Goal: Use online tool/utility: Utilize a website feature to perform a specific function

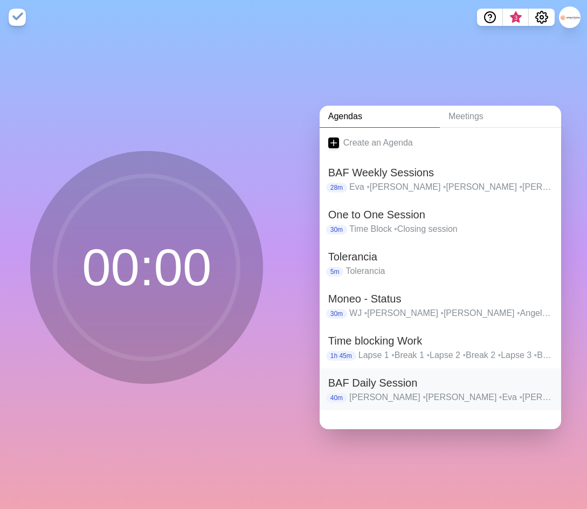
click at [377, 375] on h2 "BAF Daily Session" at bounding box center [440, 383] width 224 height 16
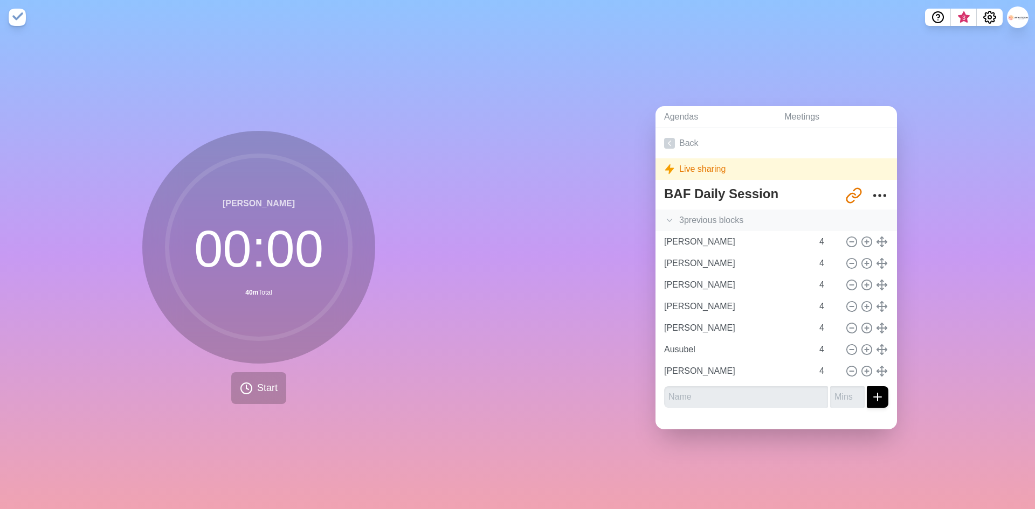
click at [679, 212] on div "3 previous block s" at bounding box center [775, 221] width 241 height 22
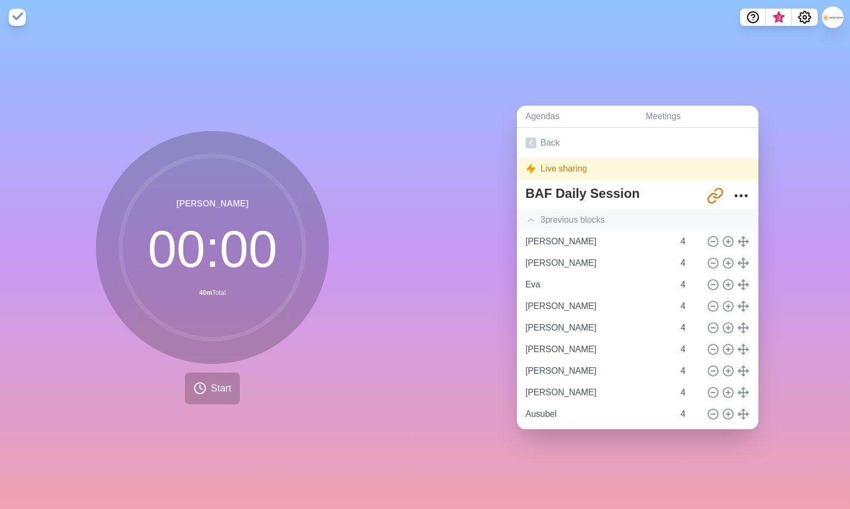
click at [557, 219] on div "3 previous block s" at bounding box center [637, 220] width 241 height 22
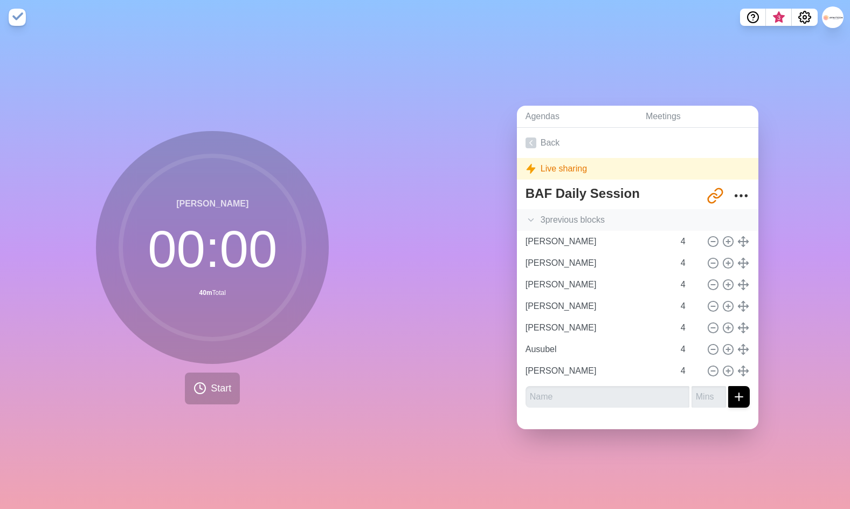
click at [571, 215] on div "3 previous block s" at bounding box center [637, 220] width 241 height 22
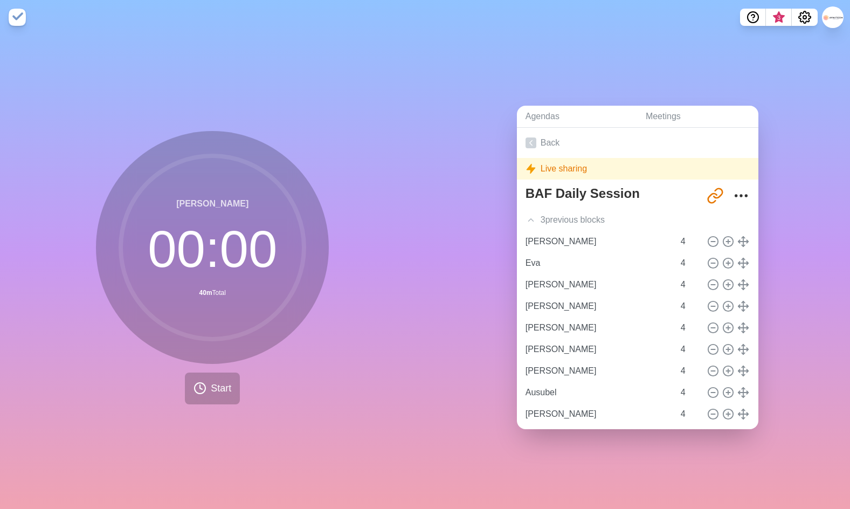
scroll to position [34, 0]
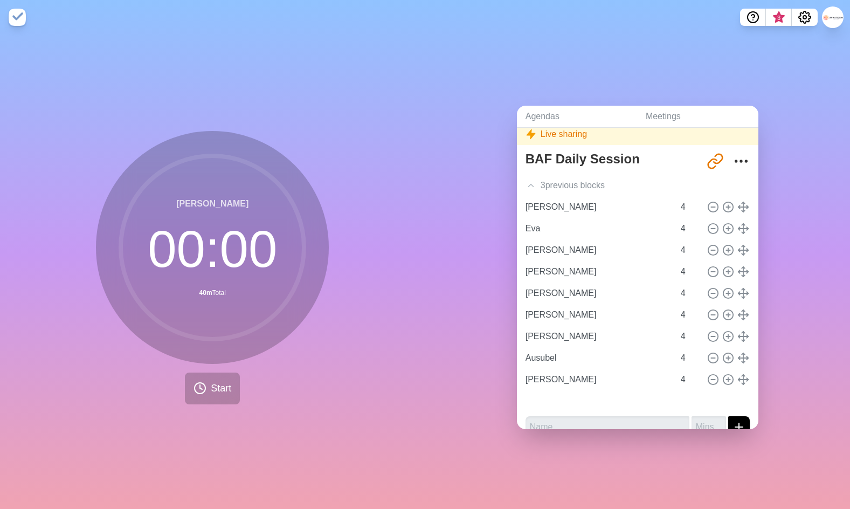
type input "Eva"
type input "[PERSON_NAME]"
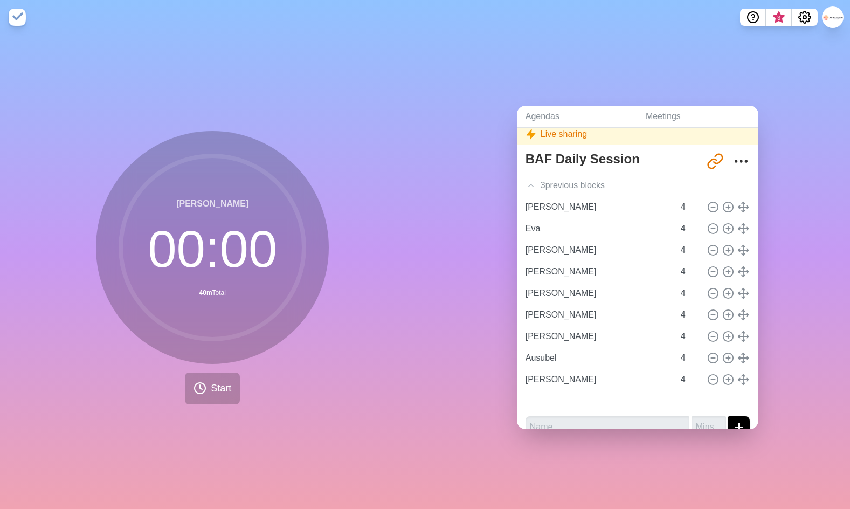
type input "[PERSON_NAME]"
type input "Ausubel"
type input "[PERSON_NAME]"
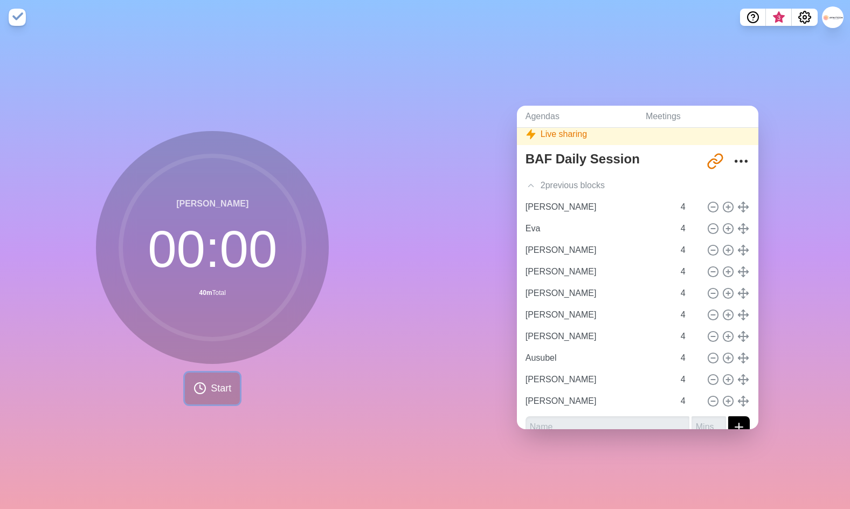
click at [195, 383] on circle at bounding box center [200, 388] width 11 height 11
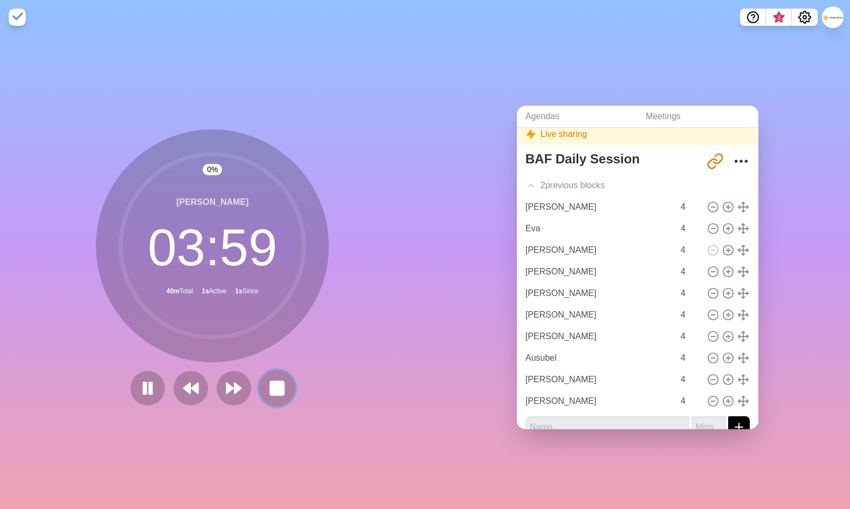
click at [277, 381] on rect at bounding box center [277, 387] width 13 height 13
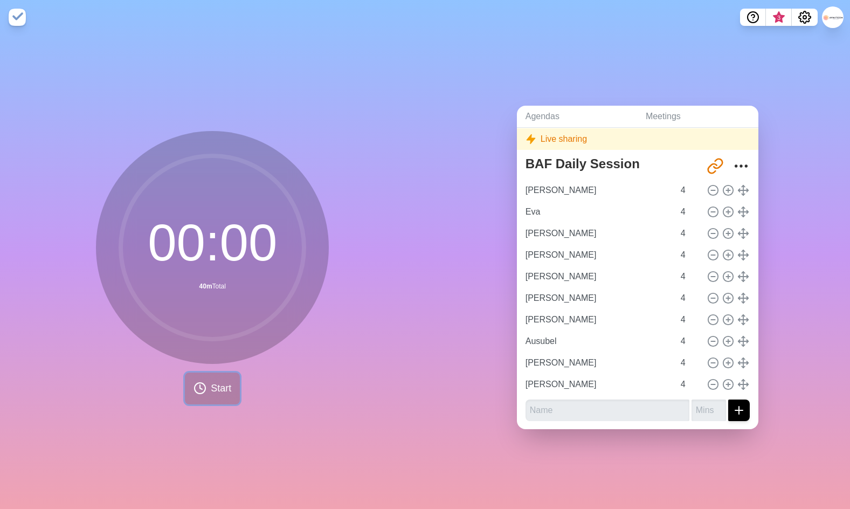
click at [213, 381] on span "Start" at bounding box center [221, 388] width 20 height 15
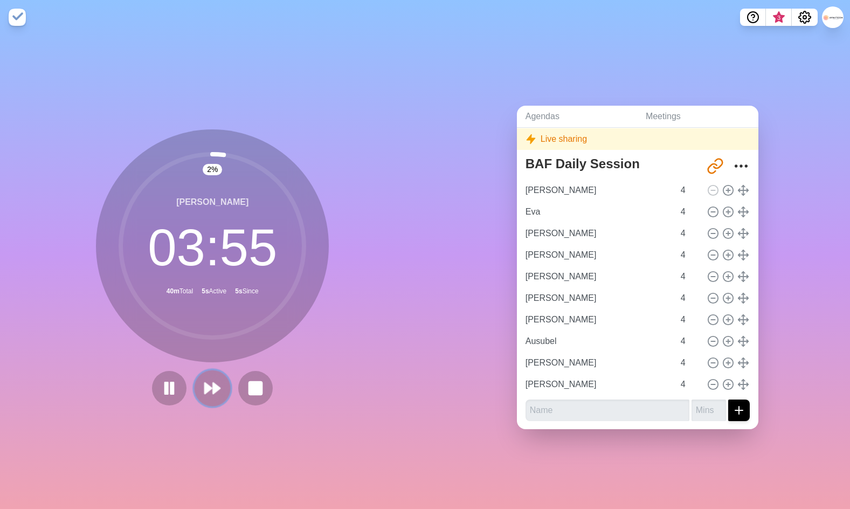
click at [206, 385] on polygon at bounding box center [208, 388] width 7 height 11
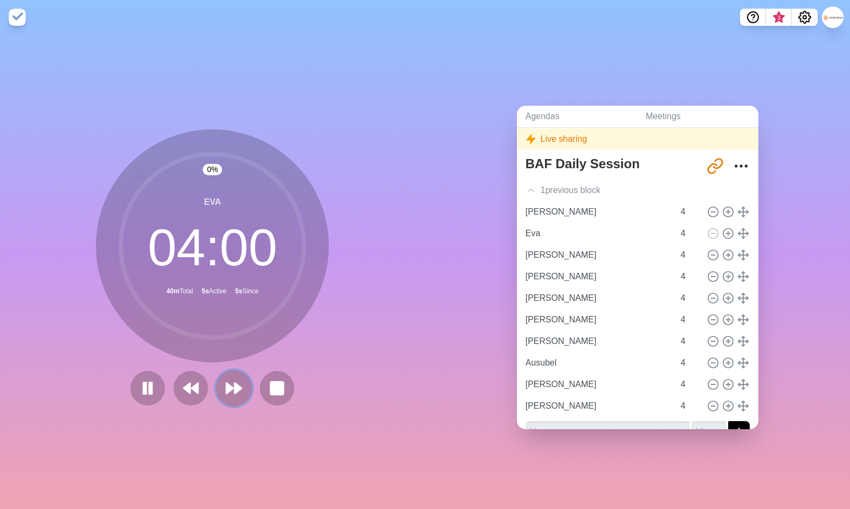
scroll to position [34, 0]
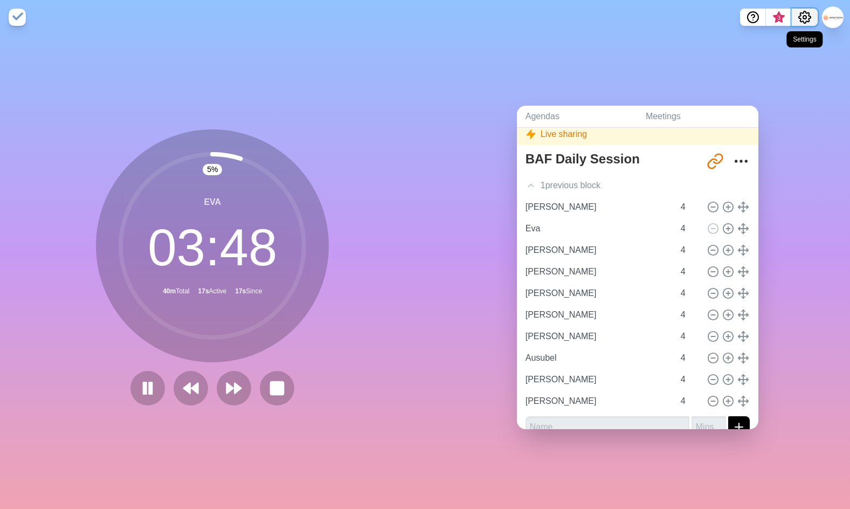
click at [806, 18] on circle "Settings" at bounding box center [804, 17] width 3 height 3
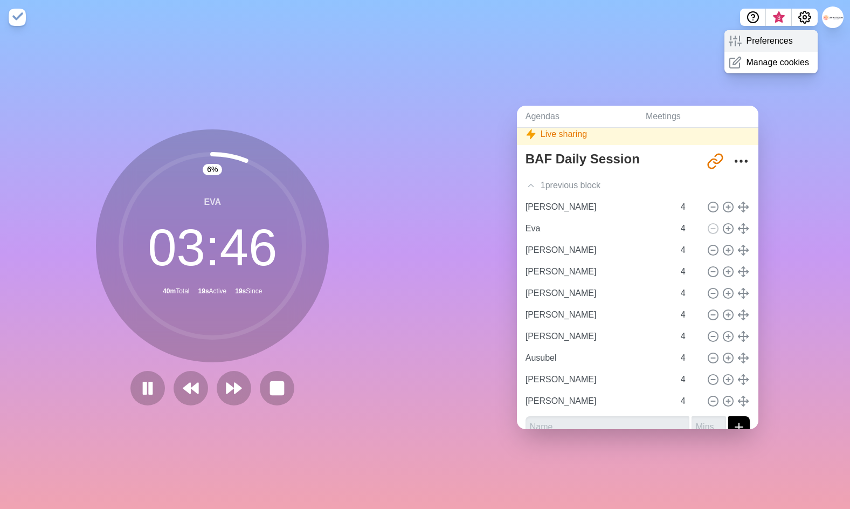
click at [787, 37] on p "Preferences" at bounding box center [769, 40] width 46 height 13
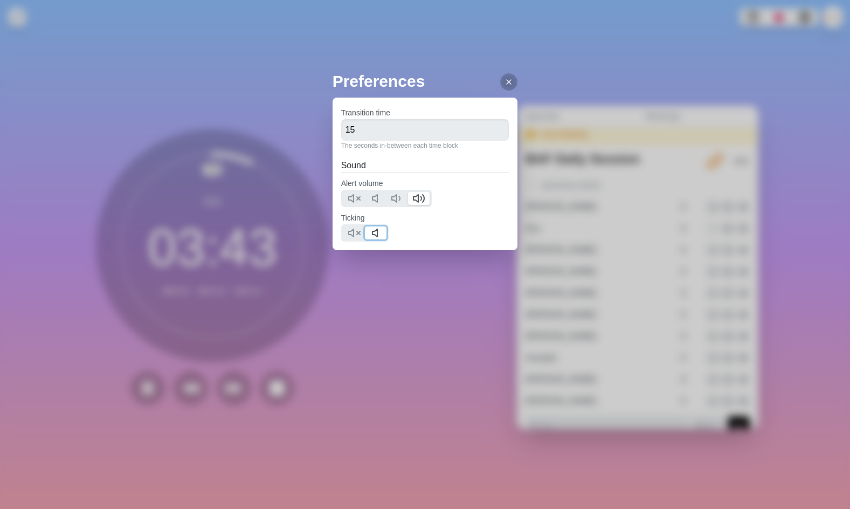
click at [375, 232] on icon at bounding box center [377, 232] width 13 height 13
click at [415, 197] on polygon at bounding box center [415, 199] width 5 height 8
click at [505, 80] on icon at bounding box center [509, 82] width 9 height 9
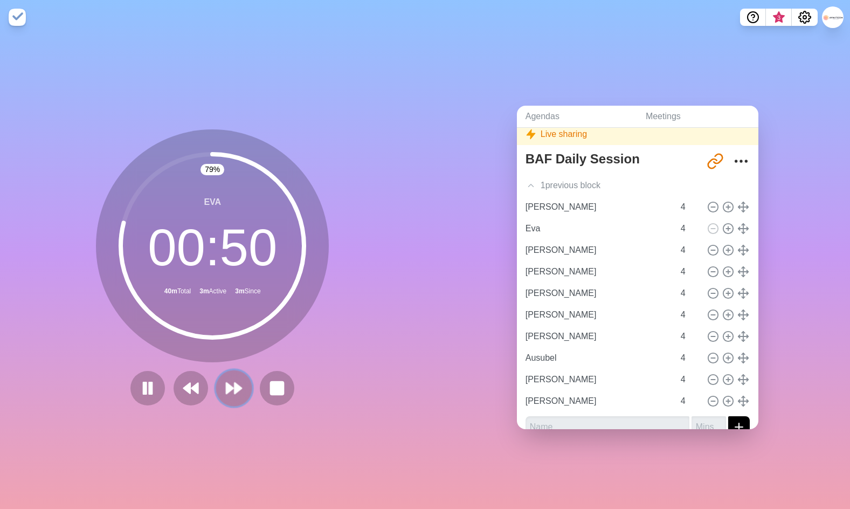
click at [226, 384] on polygon at bounding box center [229, 388] width 7 height 11
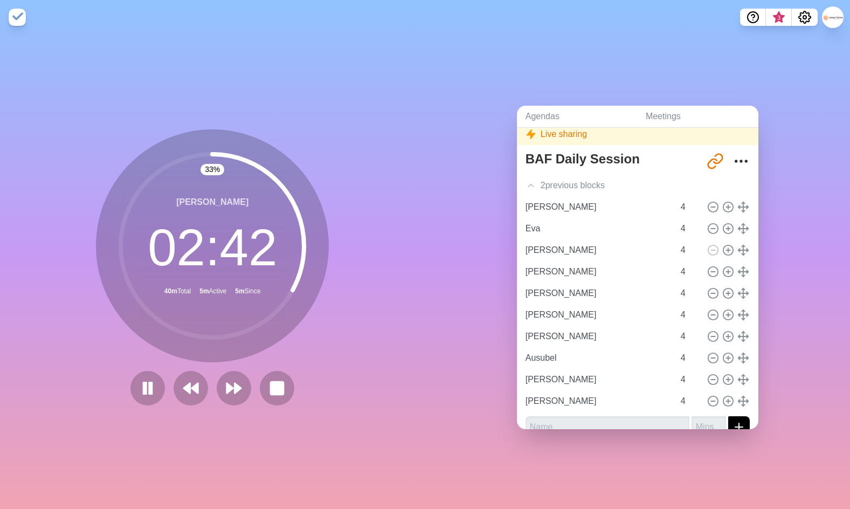
click at [247, 361] on div "33 % [PERSON_NAME] 02 : 42 40m Total 5m Active 5m Since" at bounding box center [212, 267] width 233 height 276
click at [235, 384] on polygon at bounding box center [238, 388] width 7 height 11
click at [278, 355] on div "[PERSON_NAME] 02 : 08 40m Total 7m Active 7m Since" at bounding box center [212, 245] width 233 height 233
click at [235, 383] on polygon at bounding box center [238, 388] width 7 height 11
click at [226, 389] on icon at bounding box center [234, 388] width 18 height 18
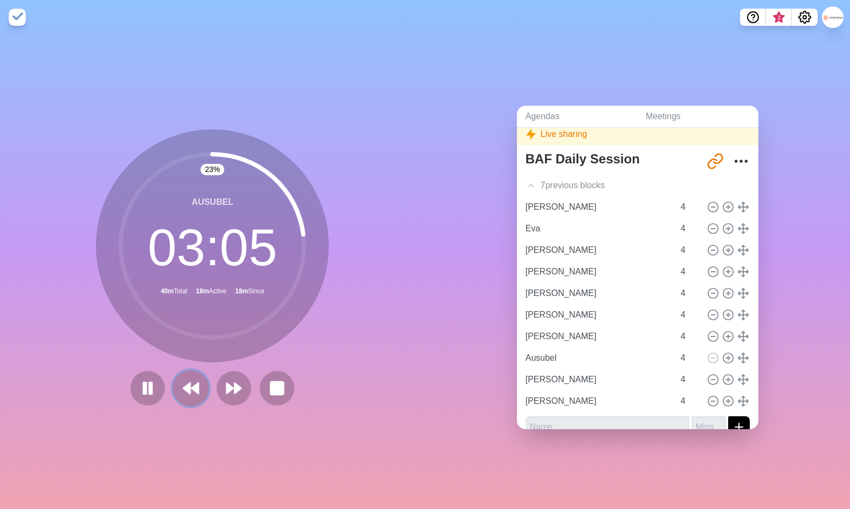
click at [182, 382] on icon at bounding box center [191, 388] width 18 height 18
click at [187, 383] on polygon at bounding box center [186, 388] width 7 height 11
click at [183, 385] on polygon at bounding box center [186, 388] width 7 height 11
click at [226, 383] on polygon at bounding box center [229, 388] width 7 height 11
click at [228, 389] on icon at bounding box center [234, 388] width 18 height 18
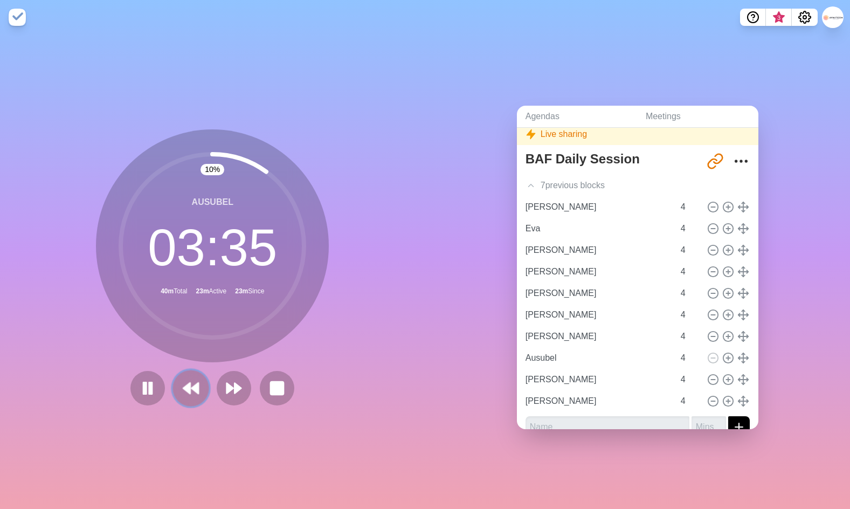
click at [187, 388] on polygon at bounding box center [186, 388] width 7 height 11
click at [235, 385] on polygon at bounding box center [238, 388] width 7 height 11
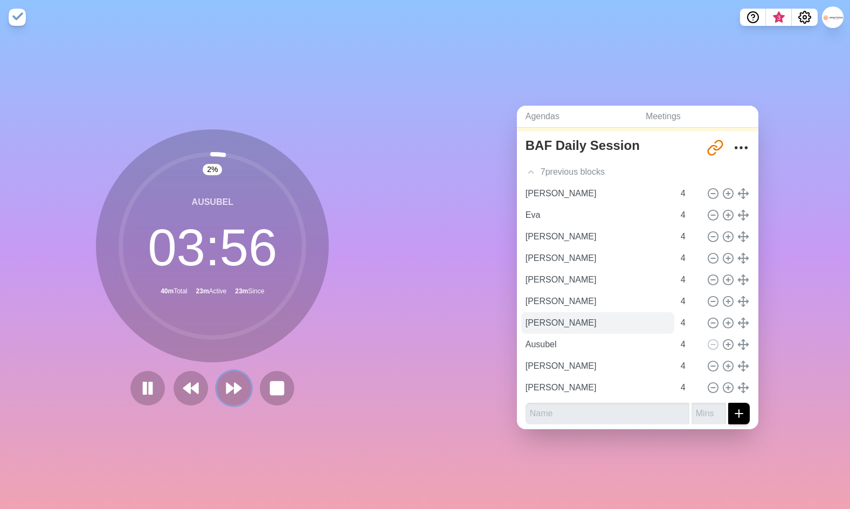
scroll to position [51, 0]
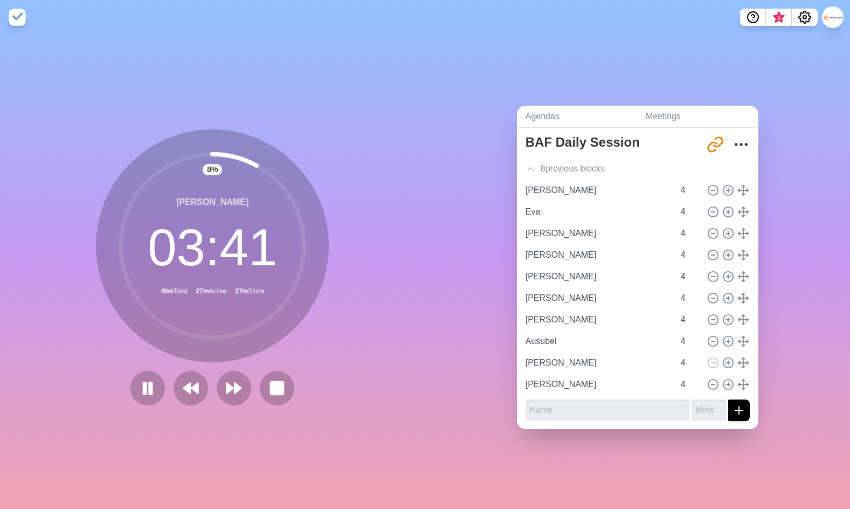
click at [243, 361] on div "8 % [PERSON_NAME] 03 : 41 40m Total 27m Active 27m Since" at bounding box center [212, 267] width 233 height 276
click at [271, 359] on div "15 % [PERSON_NAME] 03 : 24 40m Total 27m Active 28m Since" at bounding box center [212, 267] width 233 height 276
click at [318, 362] on div "20 % [PERSON_NAME] 03 : 11 40m Total 28m Active 28m Since" at bounding box center [212, 267] width 233 height 276
click at [317, 365] on div "23 % [PERSON_NAME] 03 : 06 40m Total 28m Active 28m Since" at bounding box center [212, 267] width 233 height 276
click at [313, 363] on div "23 % [PERSON_NAME] 03 : 04 40m Total 28m Active 28m Since" at bounding box center [212, 267] width 233 height 276
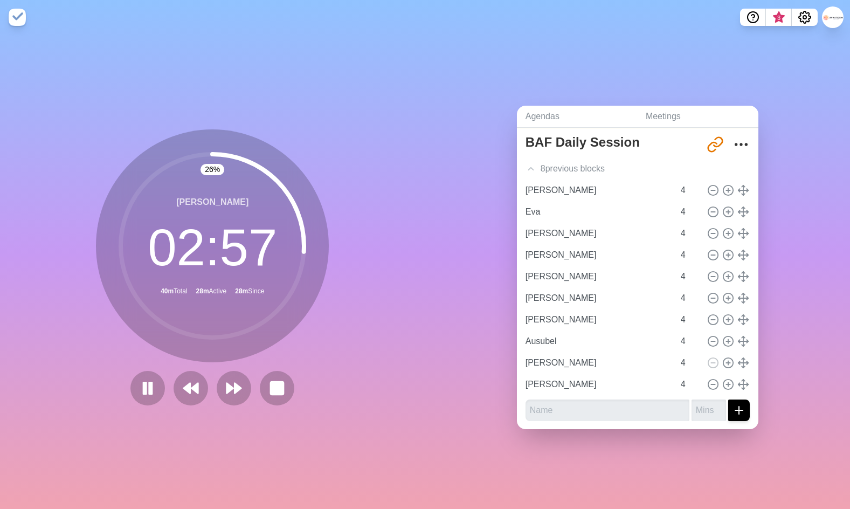
click at [323, 364] on div "26 % [PERSON_NAME] 02 : 57 40m Total 28m Active 28m Since" at bounding box center [212, 267] width 233 height 276
click at [316, 363] on div "29 % [PERSON_NAME] 02 : 50 40m Total 28m Active 28m Since" at bounding box center [212, 267] width 233 height 276
click at [314, 363] on div "34 % [PERSON_NAME] 02 : 38 40m Total 28m Active 28m Since" at bounding box center [212, 267] width 233 height 276
click at [316, 363] on div "42 % [PERSON_NAME] 02 : 20 40m Total 28m Active 29m Since" at bounding box center [212, 267] width 233 height 276
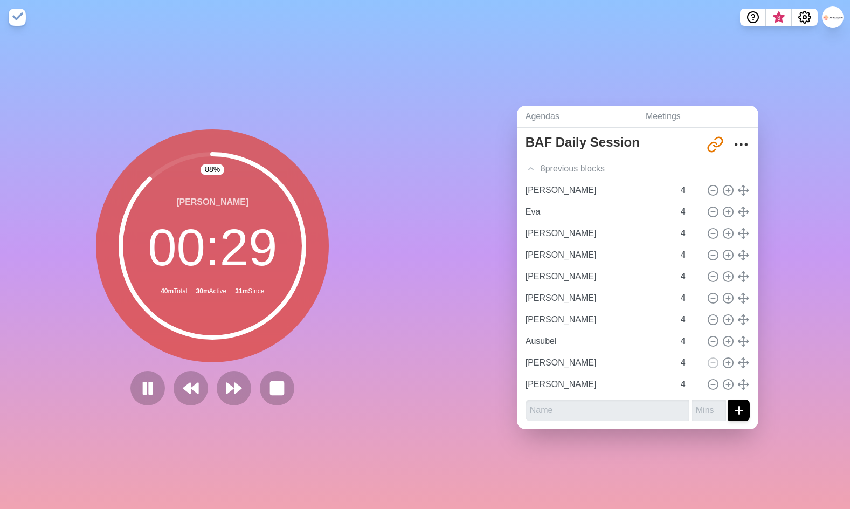
click at [271, 353] on div "[PERSON_NAME] 00 : 29 40m Total 30m Active 31m Since" at bounding box center [212, 245] width 233 height 233
click at [235, 384] on polygon at bounding box center [238, 388] width 7 height 11
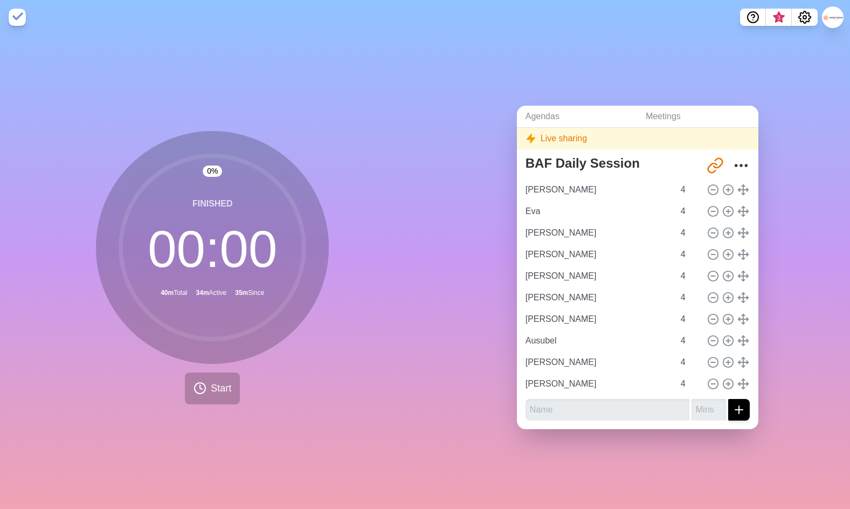
scroll to position [30, 0]
